Goal: Information Seeking & Learning: Learn about a topic

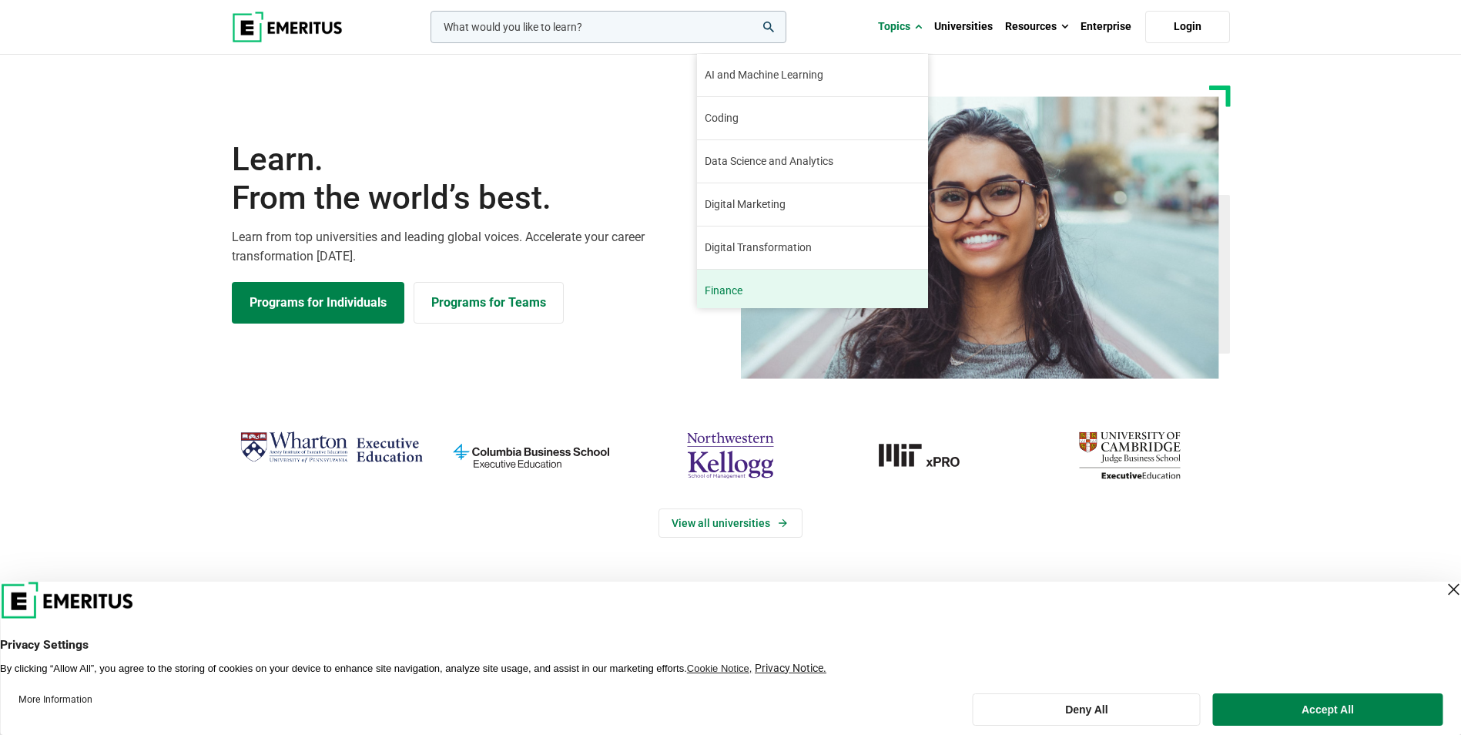
click at [732, 289] on span "Finance" at bounding box center [724, 291] width 38 height 16
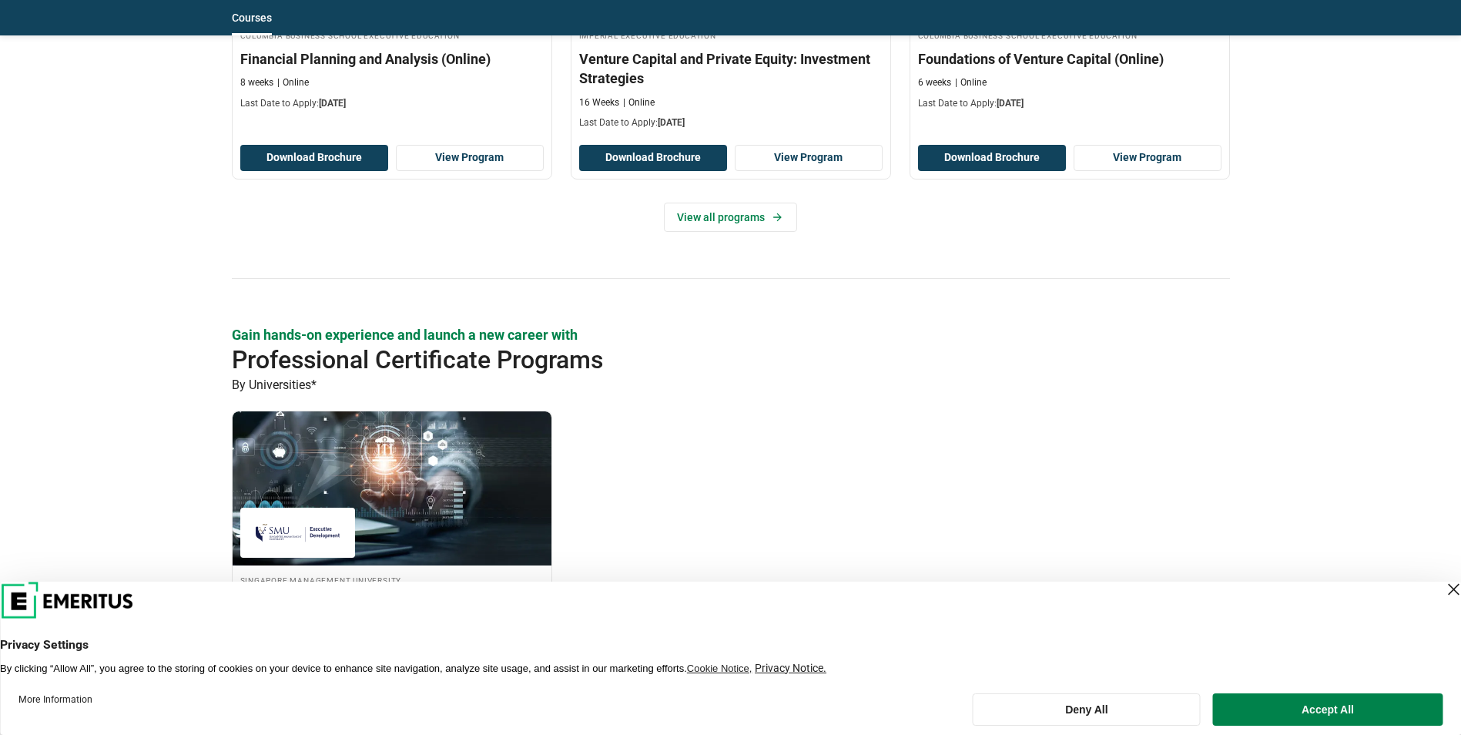
scroll to position [1540, 0]
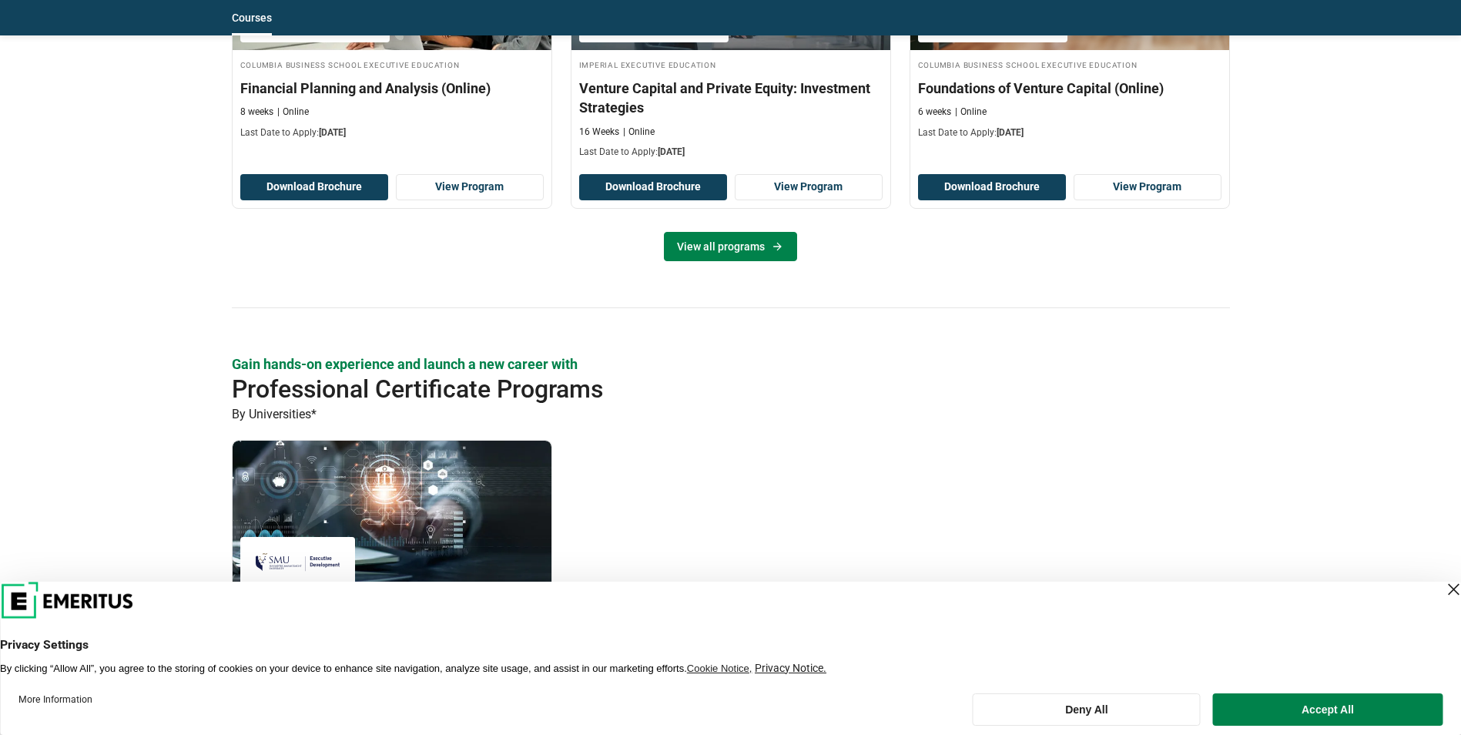
click at [715, 244] on link "View all programs" at bounding box center [730, 246] width 133 height 29
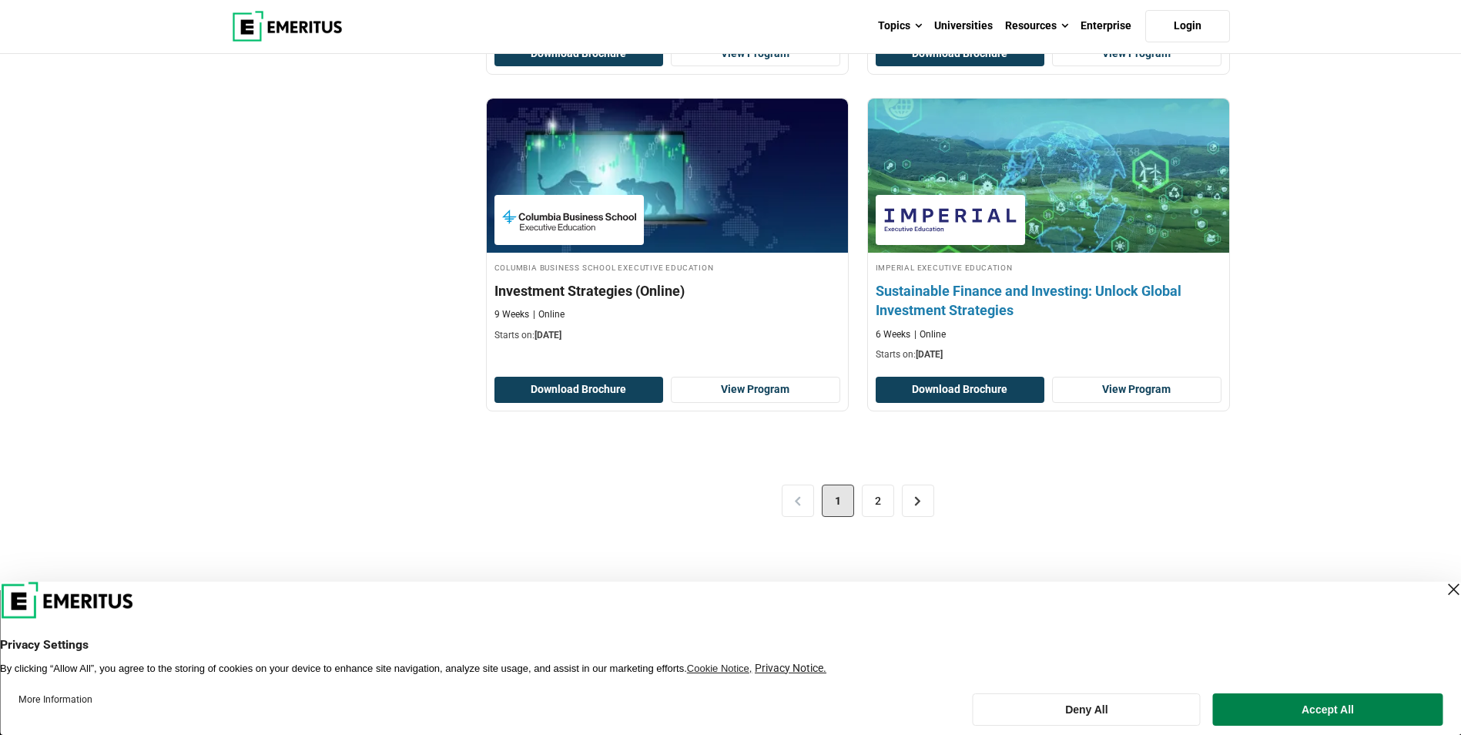
scroll to position [3081, 0]
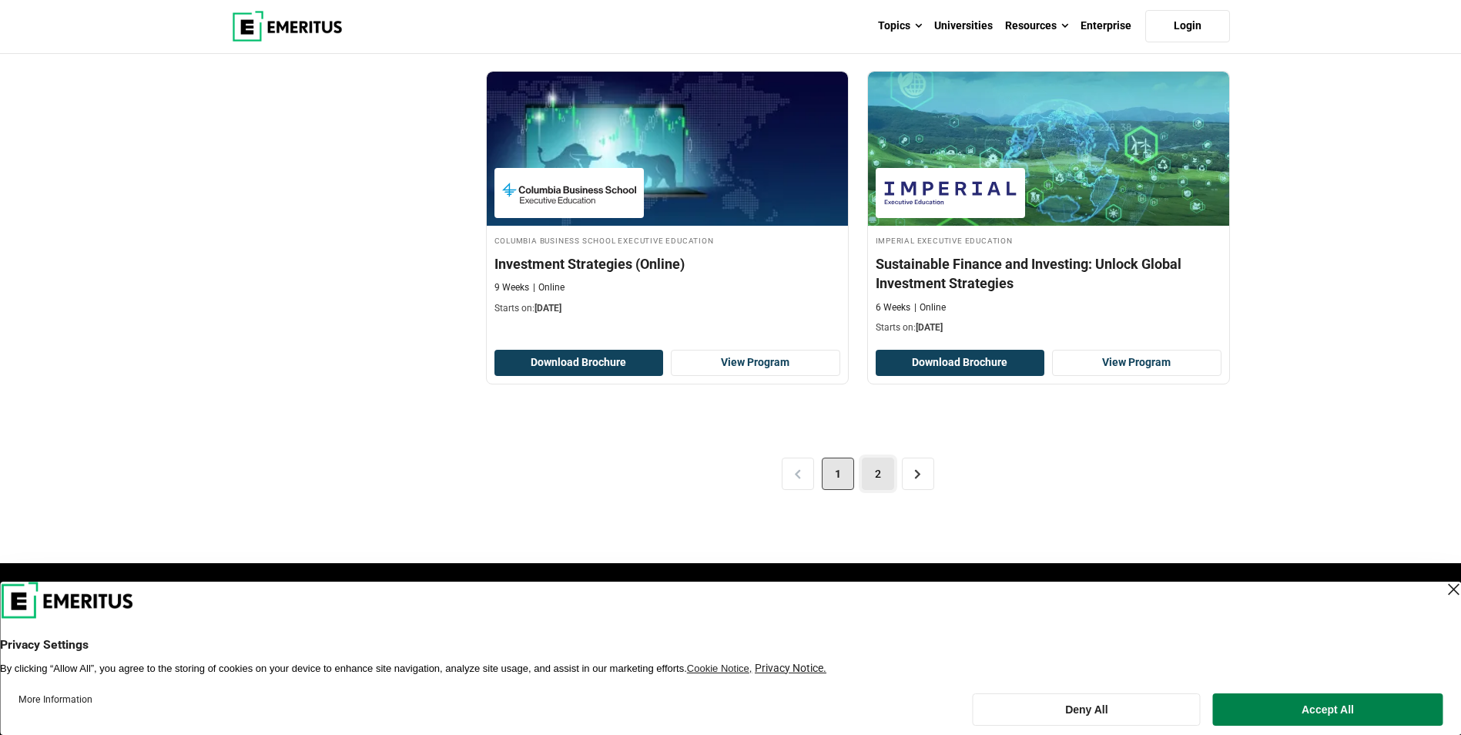
click at [871, 480] on link "2" at bounding box center [878, 474] width 32 height 32
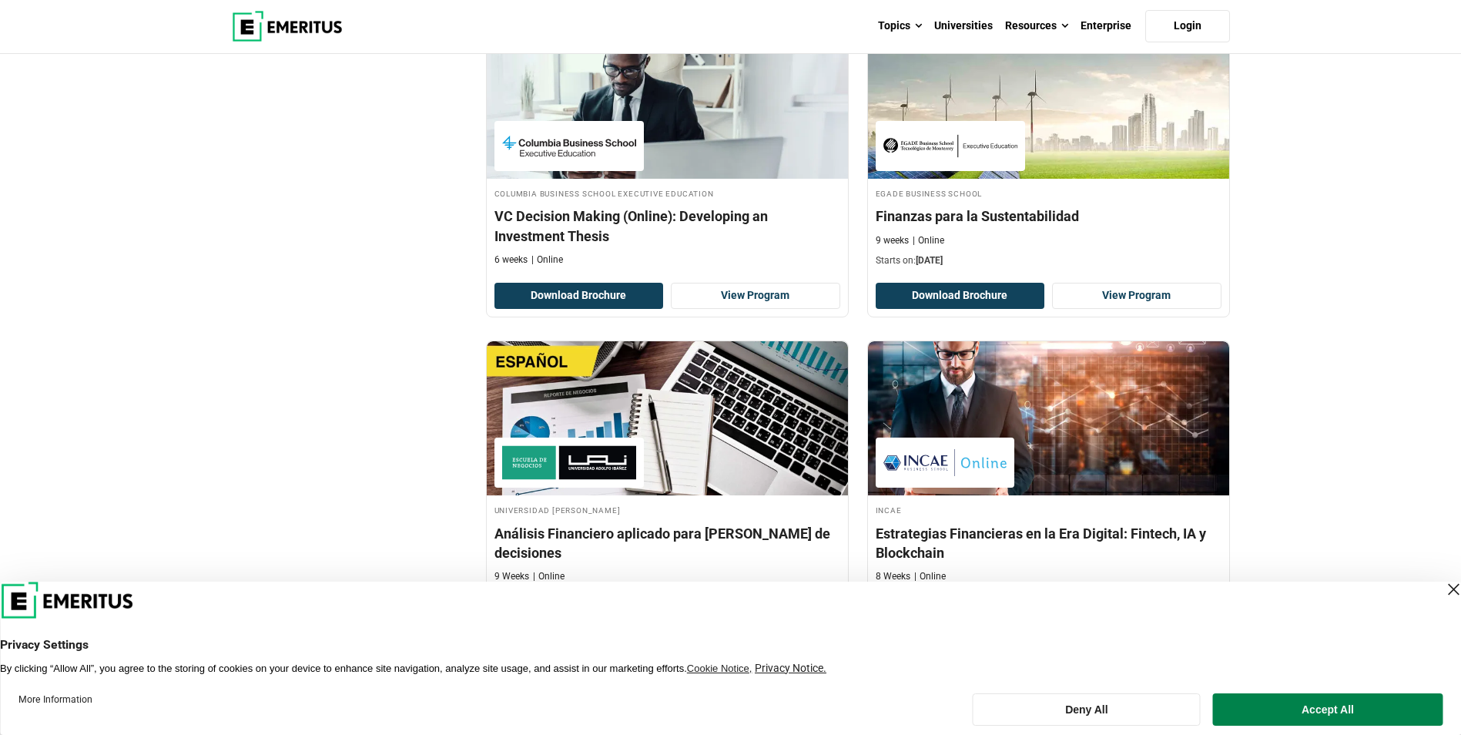
scroll to position [1232, 0]
